Goal: Task Accomplishment & Management: Manage account settings

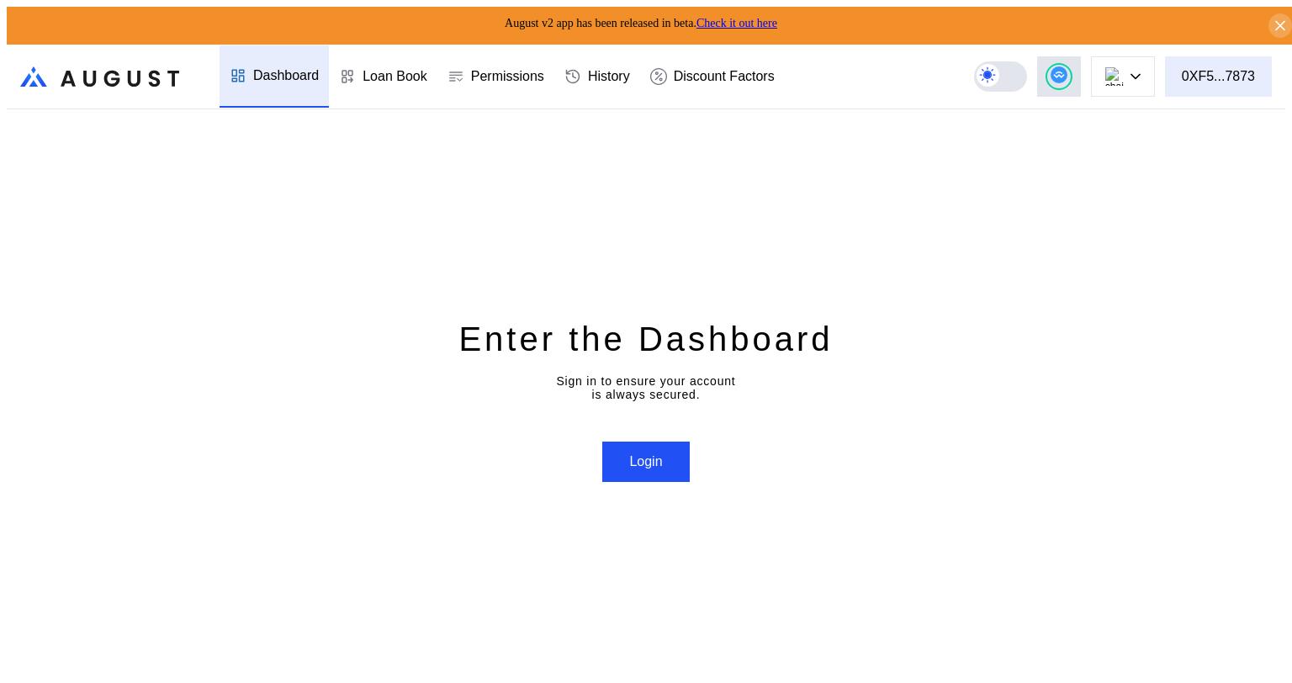
click at [1218, 69] on div "0XF5...7873" at bounding box center [1218, 76] width 73 height 15
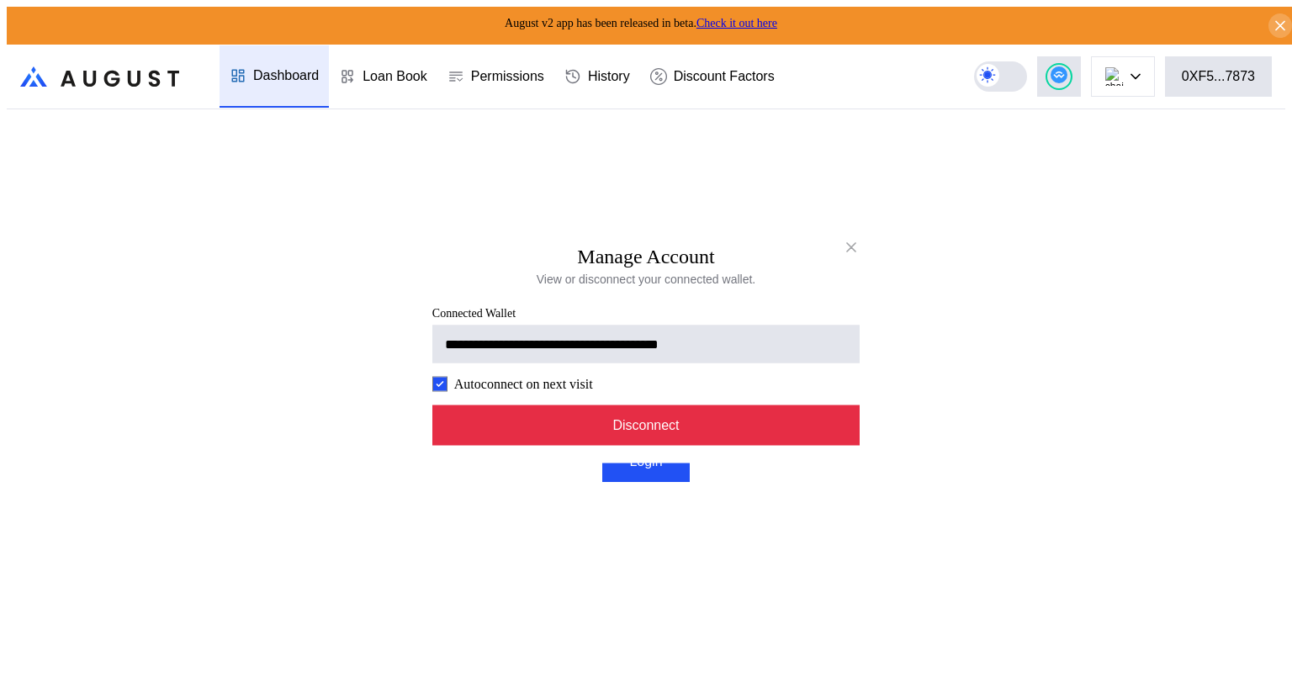
click at [660, 427] on button "Disconnect" at bounding box center [645, 426] width 427 height 40
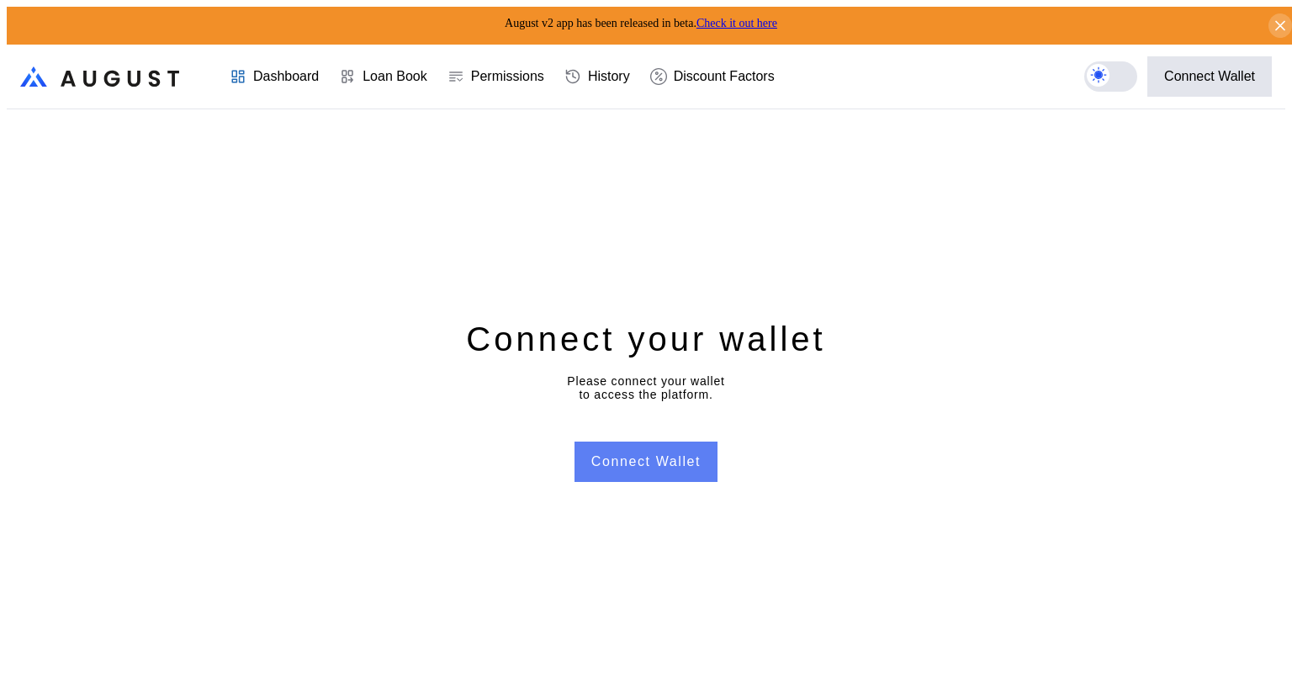
click at [650, 460] on button "Connect Wallet" at bounding box center [646, 462] width 143 height 40
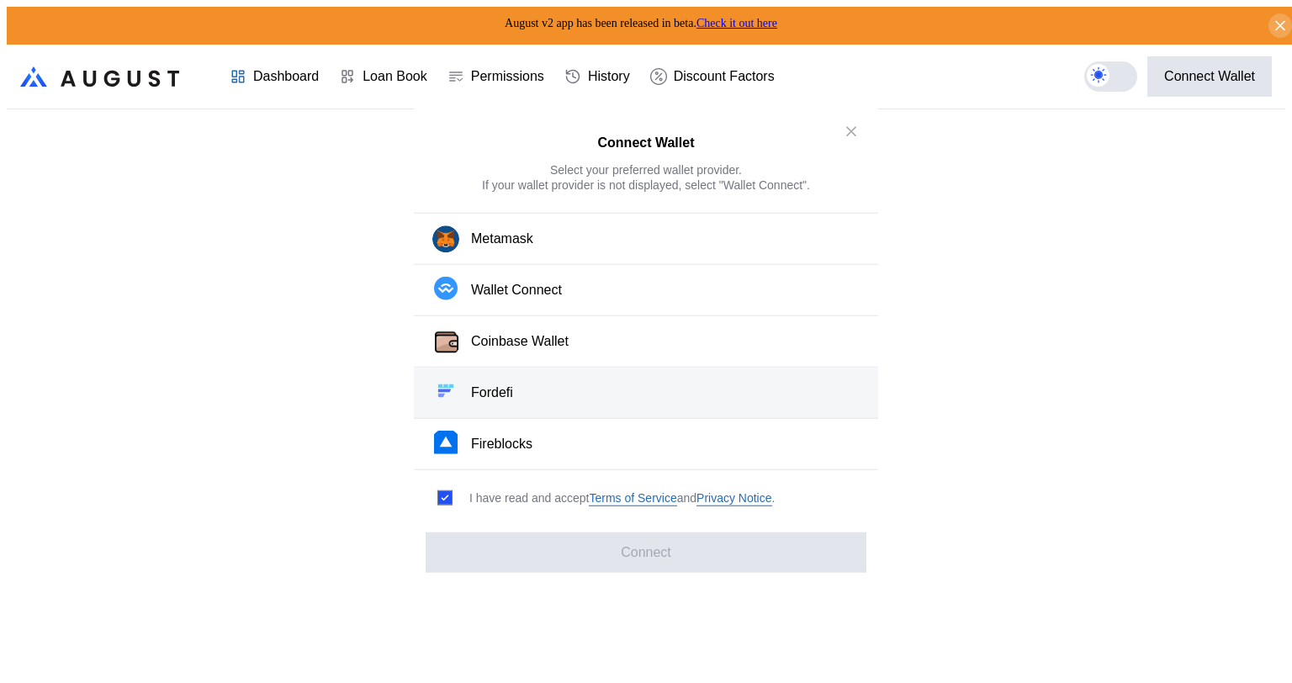
click at [515, 397] on button "Fordefi" at bounding box center [646, 393] width 464 height 51
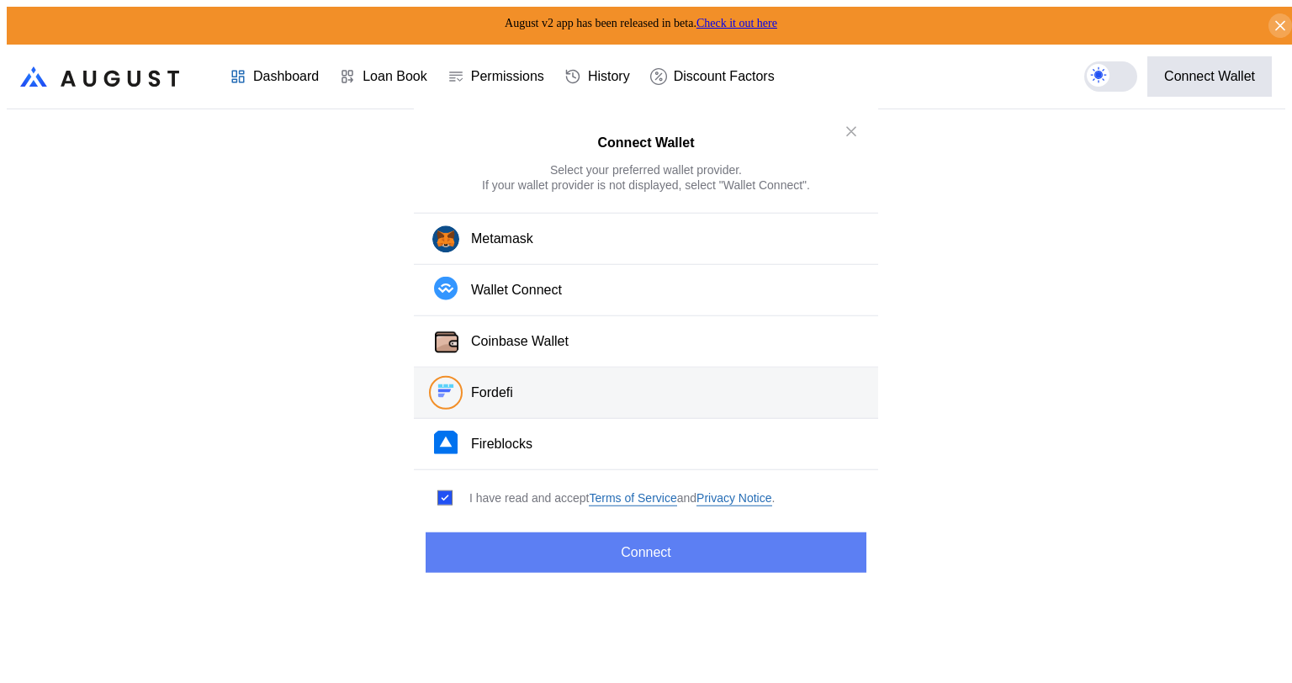
click at [673, 544] on button "Connect" at bounding box center [646, 552] width 441 height 40
